Goal: Information Seeking & Learning: Find specific fact

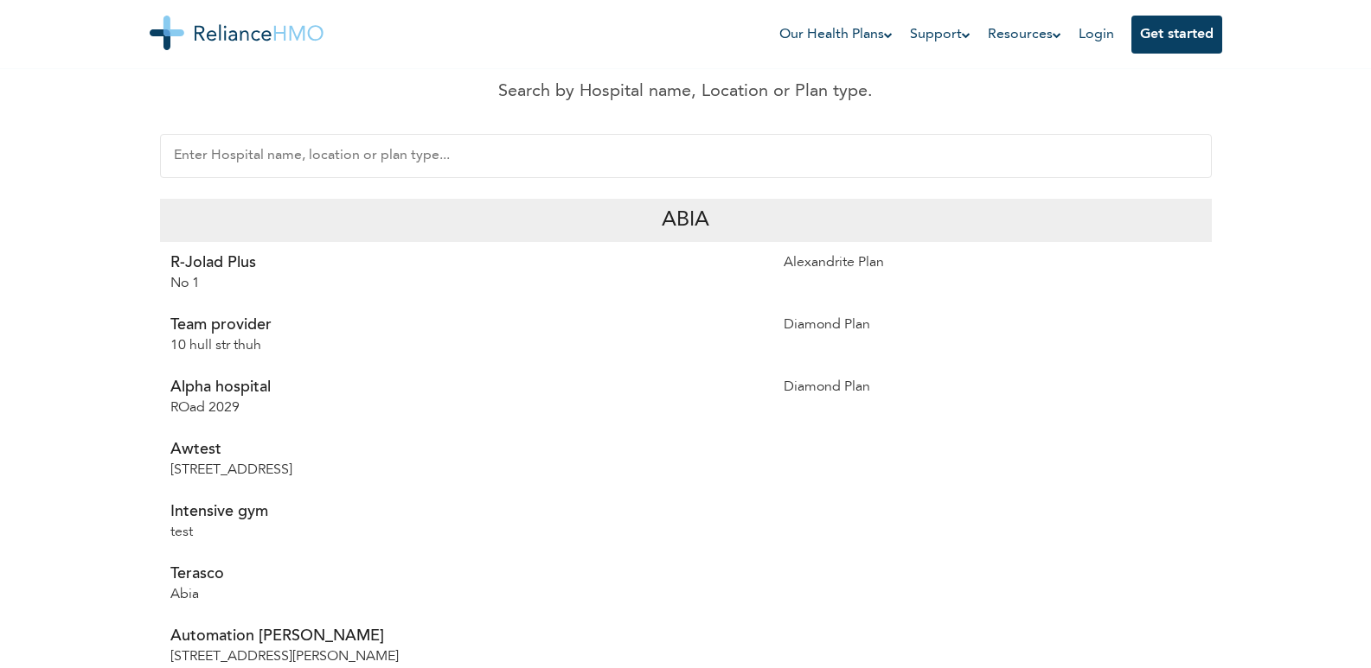
scroll to position [324, 0]
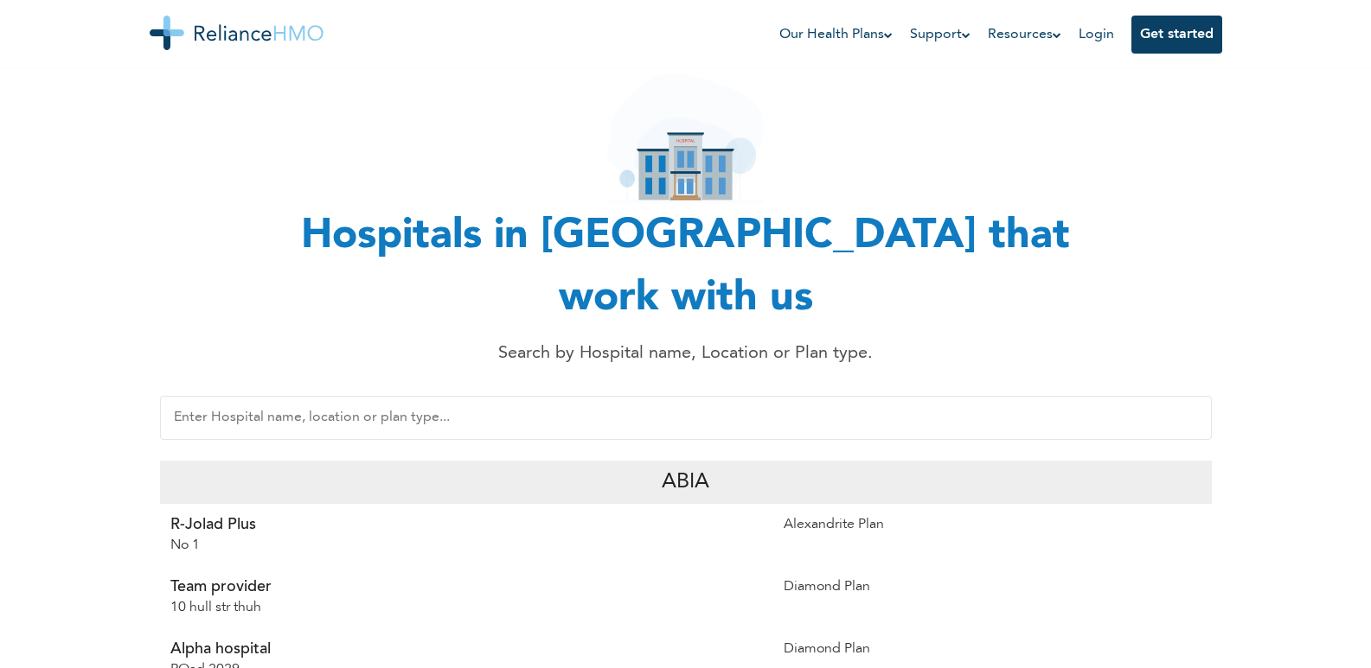
scroll to position [85, 0]
click at [492, 395] on input "text" at bounding box center [685, 417] width 1051 height 44
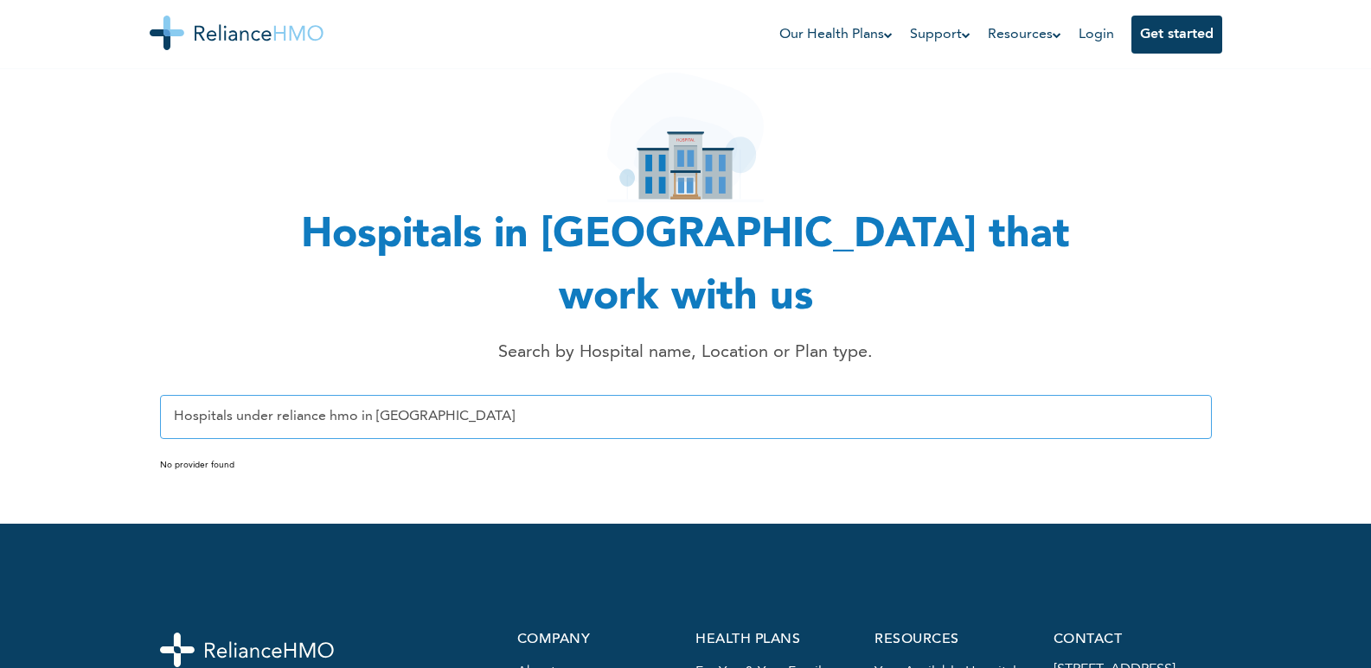
type input "Hospitals under reliance hmo in [GEOGRAPHIC_DATA]"
click at [598, 395] on input "Hospitals under reliance hmo in [GEOGRAPHIC_DATA]" at bounding box center [685, 417] width 1051 height 44
